Goal: Task Accomplishment & Management: Complete application form

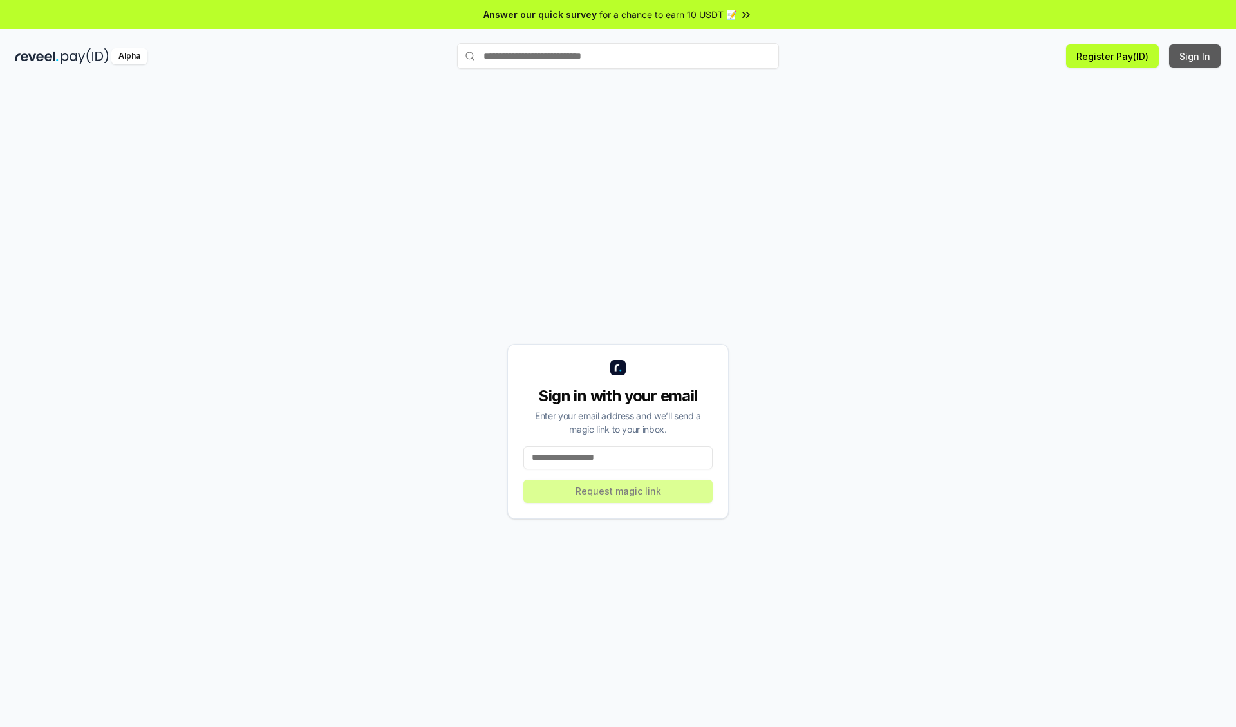
click at [1195, 56] on button "Sign In" at bounding box center [1194, 55] width 51 height 23
type input "**********"
click at [618, 490] on button "Request magic link" at bounding box center [617, 490] width 189 height 23
